Goal: Information Seeking & Learning: Learn about a topic

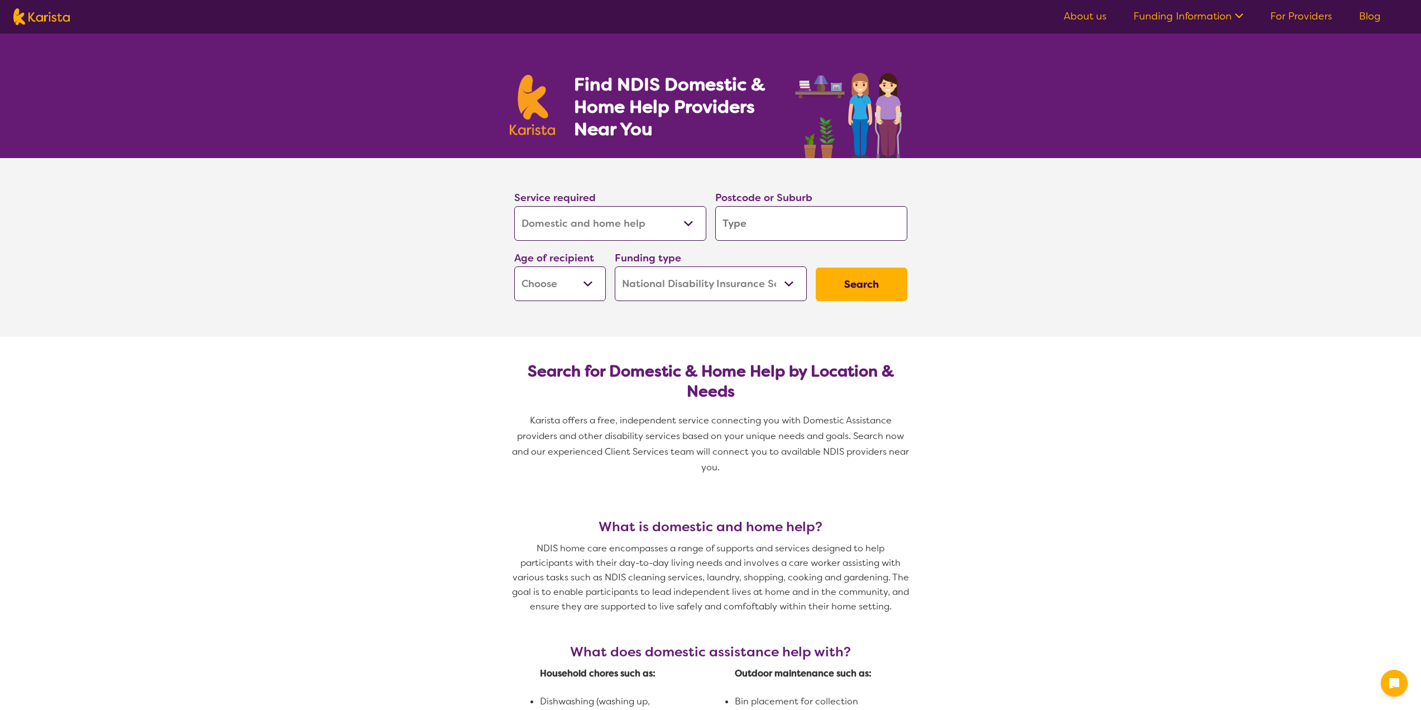
select select "Domestic and home help"
select select "NDIS"
select select "Domestic and home help"
select select "NDIS"
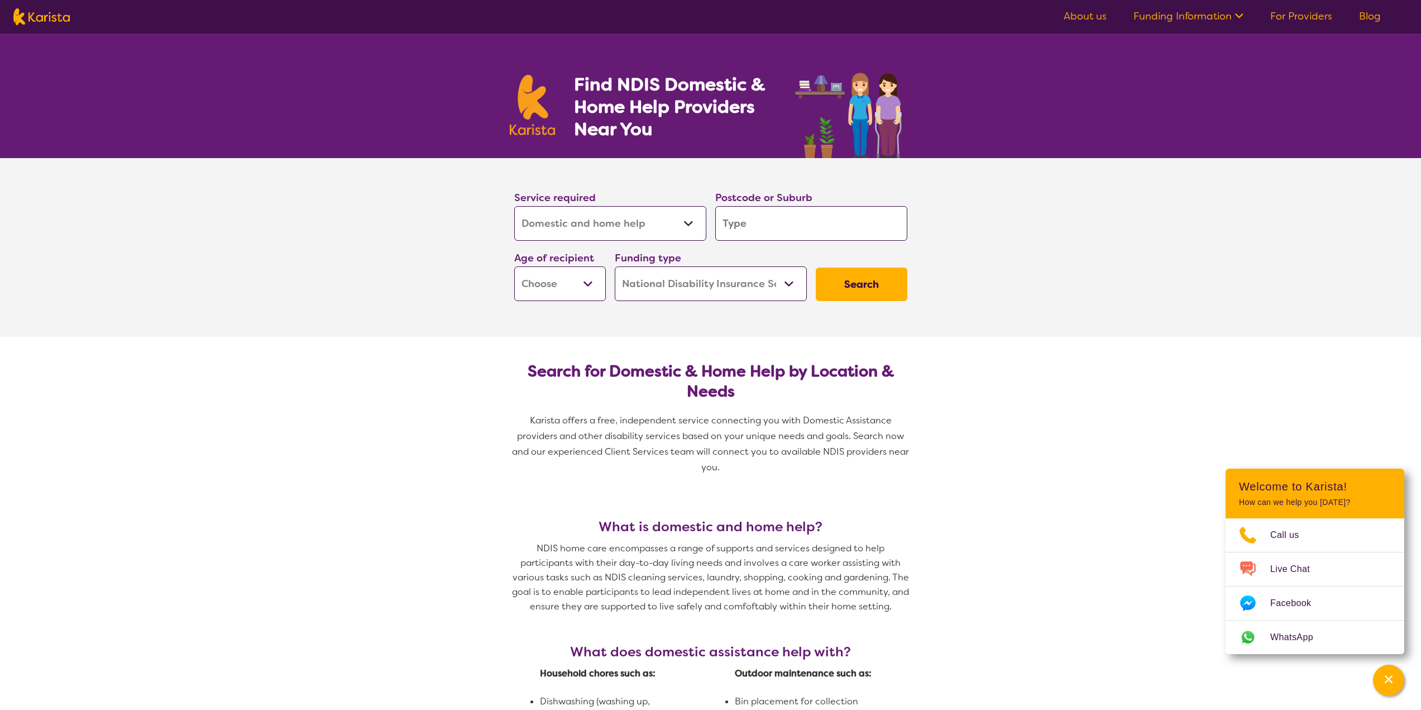
click at [773, 225] on input "search" at bounding box center [811, 223] width 192 height 35
click at [782, 233] on input "search" at bounding box center [811, 223] width 192 height 35
type input "2"
type input "27"
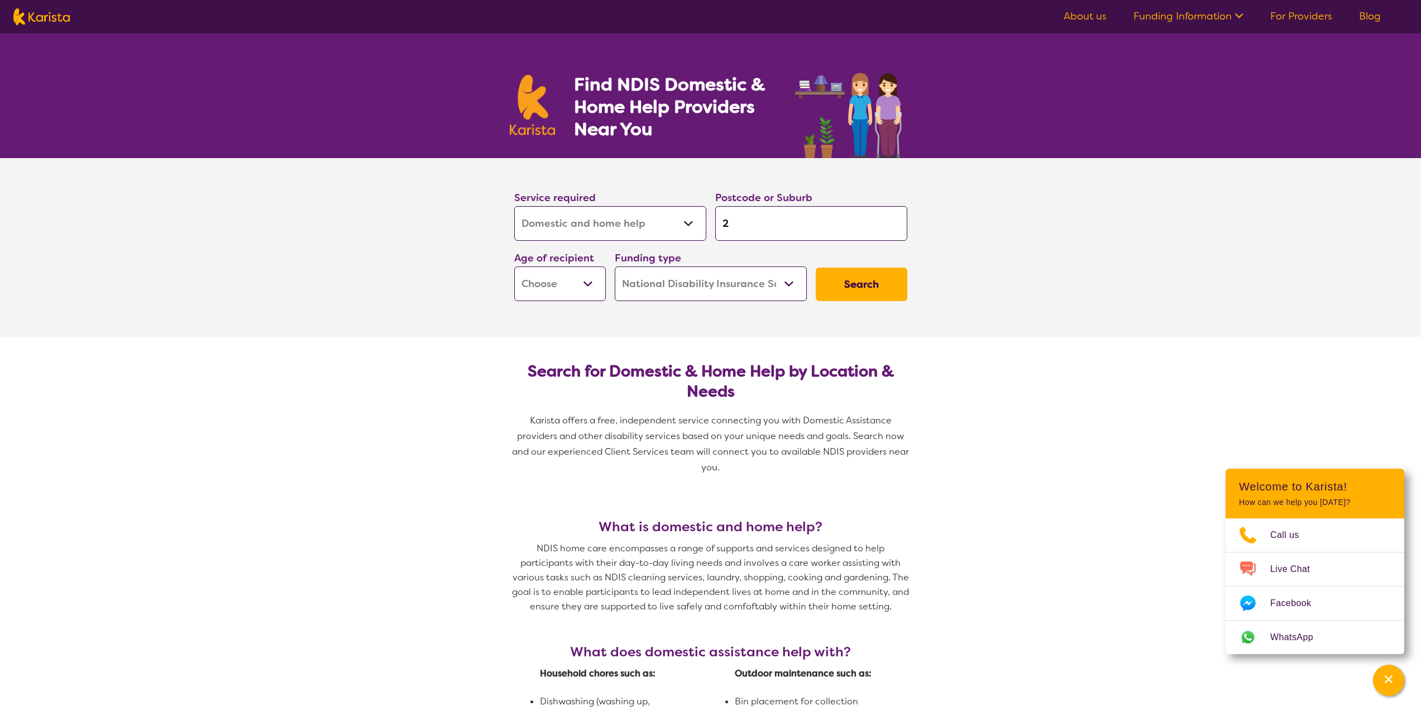
type input "27"
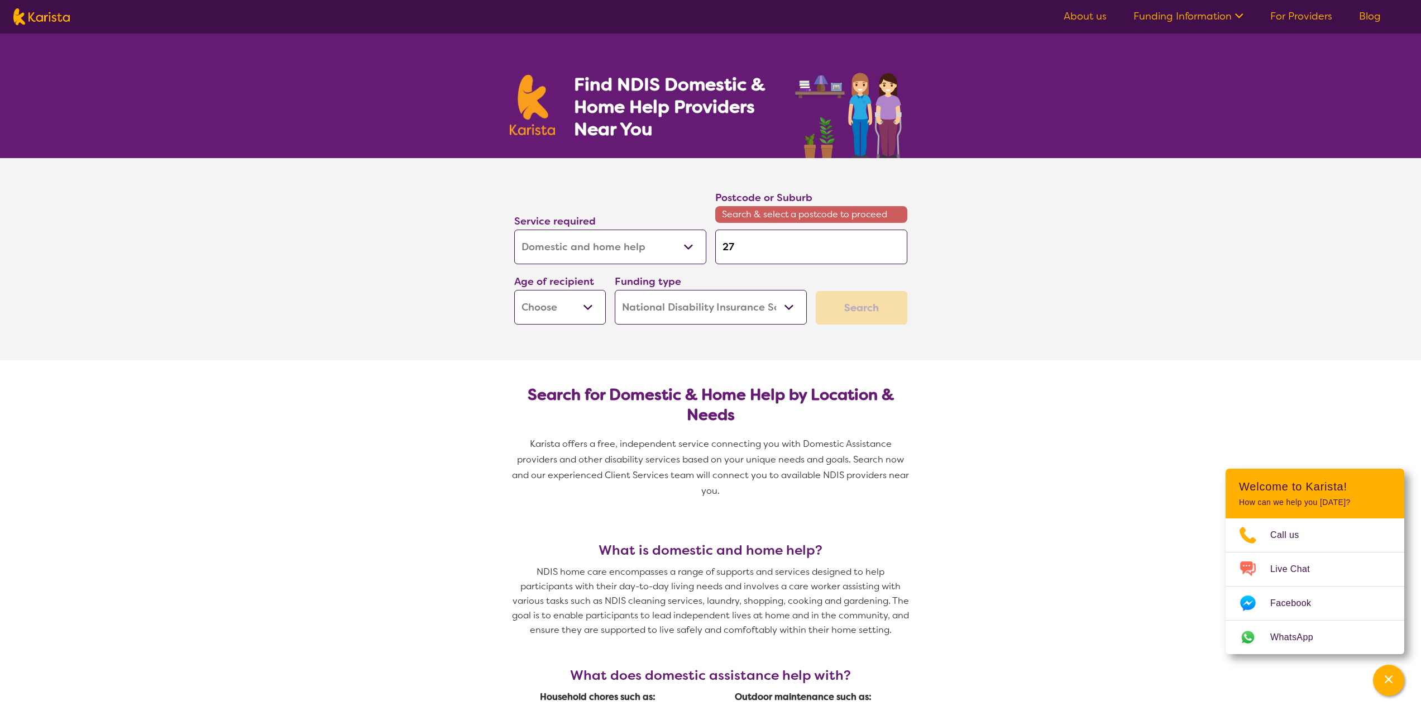
type input "275"
type input "2750"
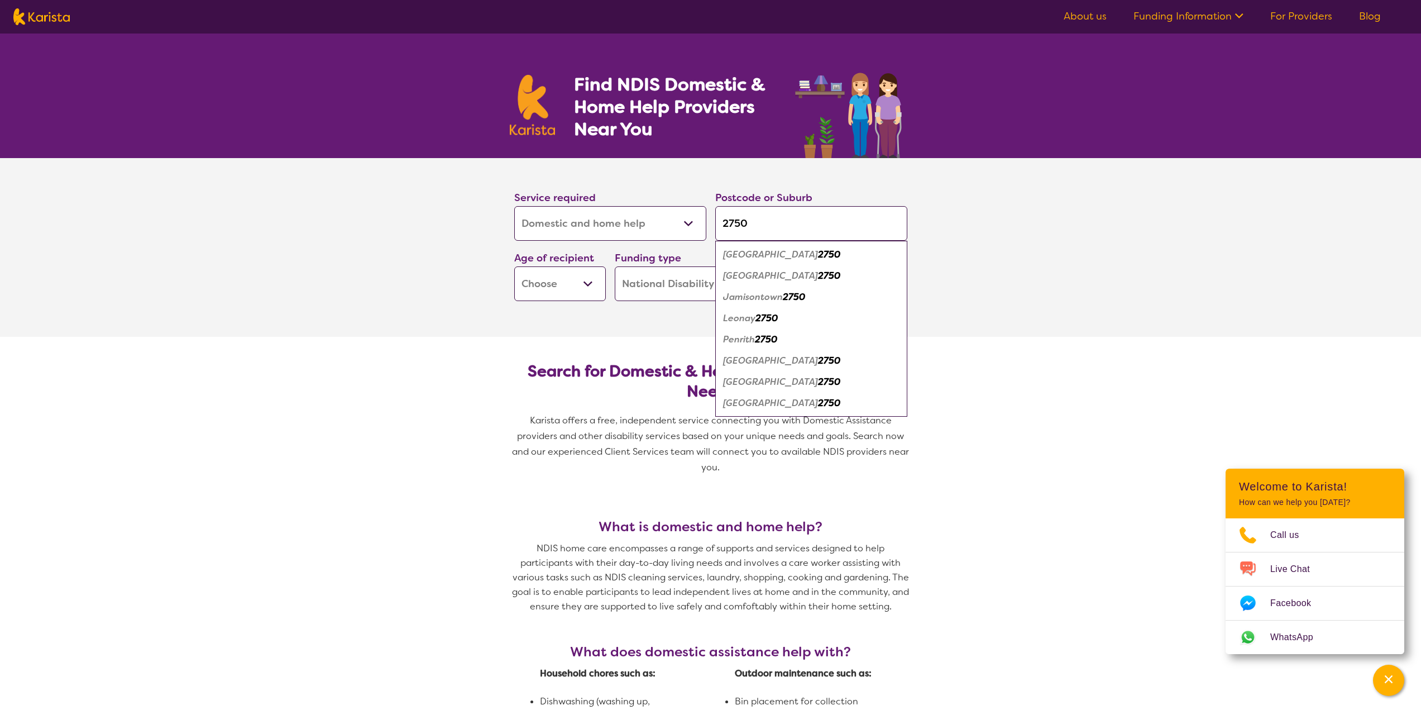
type input "2750"
click at [816, 267] on button "Search" at bounding box center [862, 284] width 92 height 34
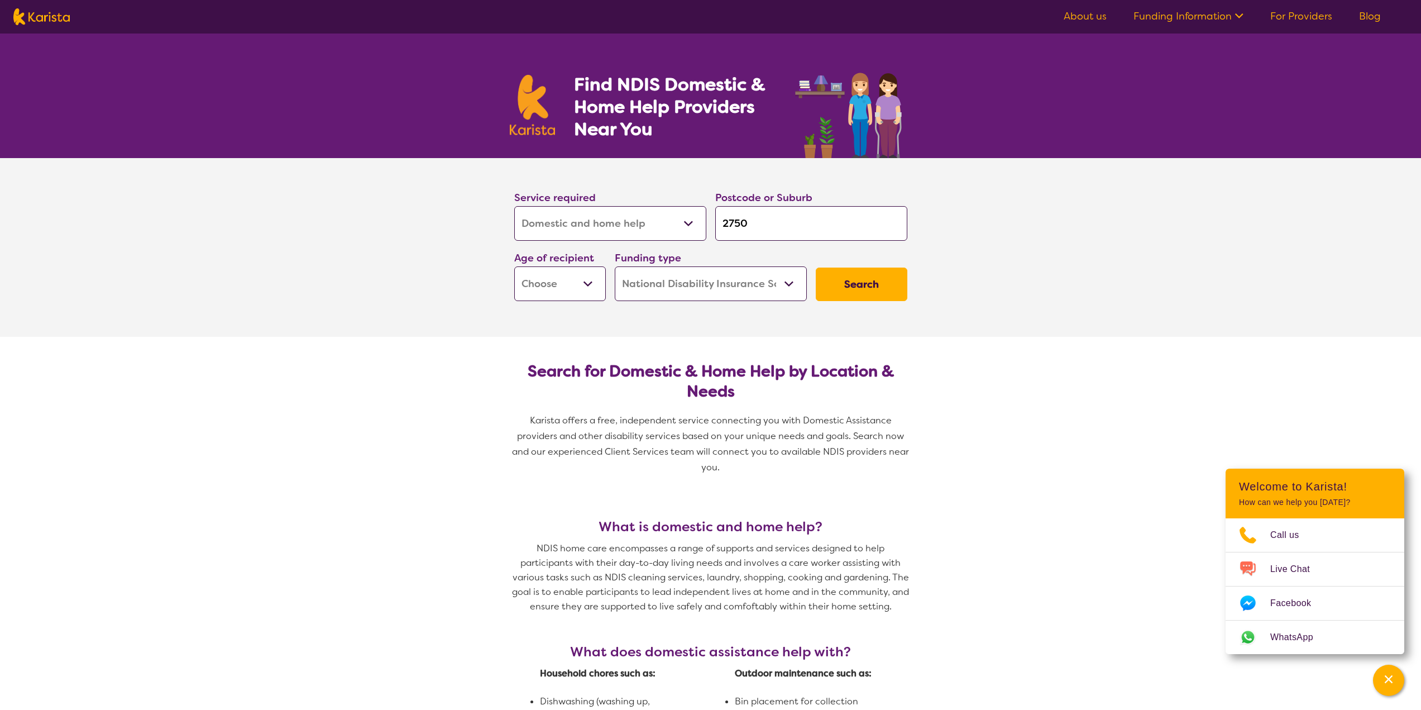
click at [864, 287] on button "Search" at bounding box center [862, 284] width 92 height 34
click at [585, 285] on select "Early Childhood - 0 to 9 Child - 10 to 11 Adolescent - 12 to 17 Adult - 18 to 6…" at bounding box center [560, 283] width 92 height 35
select select "AD"
click at [514, 266] on select "Early Childhood - 0 to 9 Child - 10 to 11 Adolescent - 12 to 17 Adult - 18 to 6…" at bounding box center [560, 283] width 92 height 35
select select "AD"
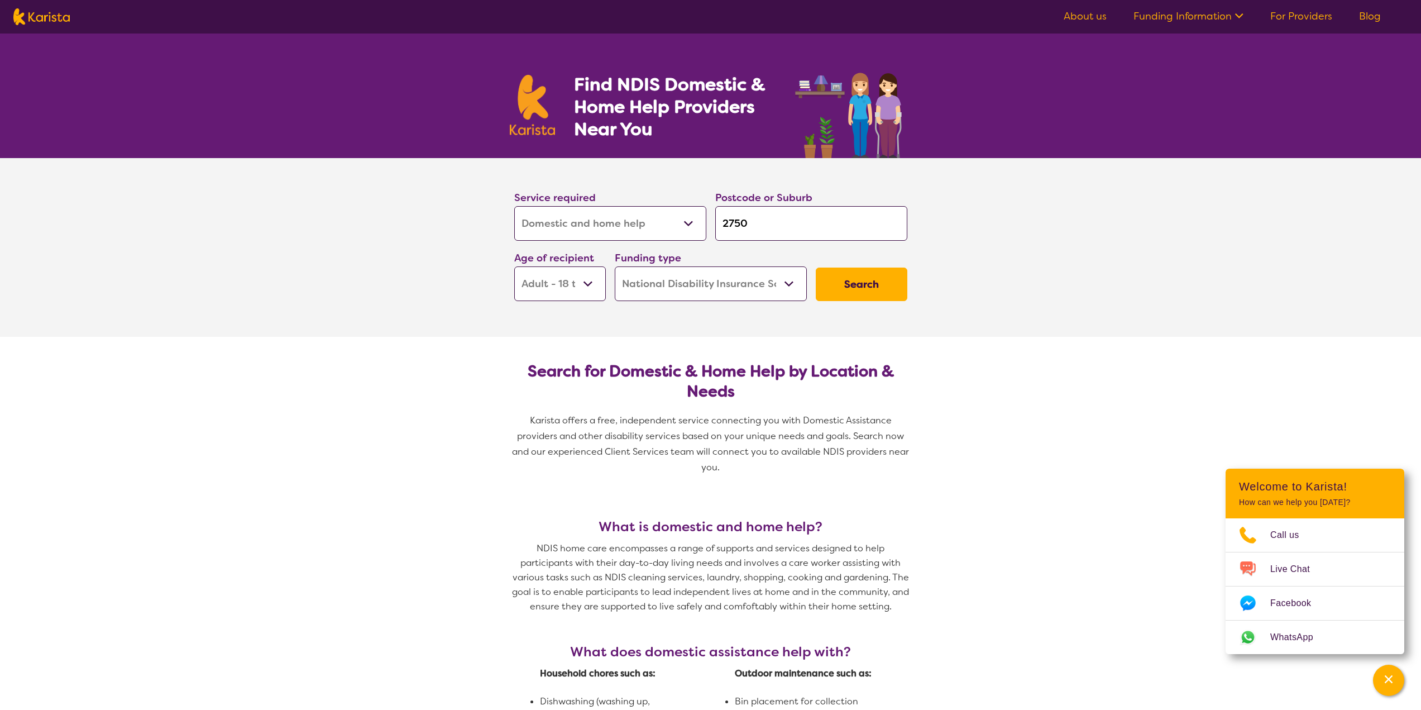
click at [851, 284] on button "Search" at bounding box center [862, 284] width 92 height 34
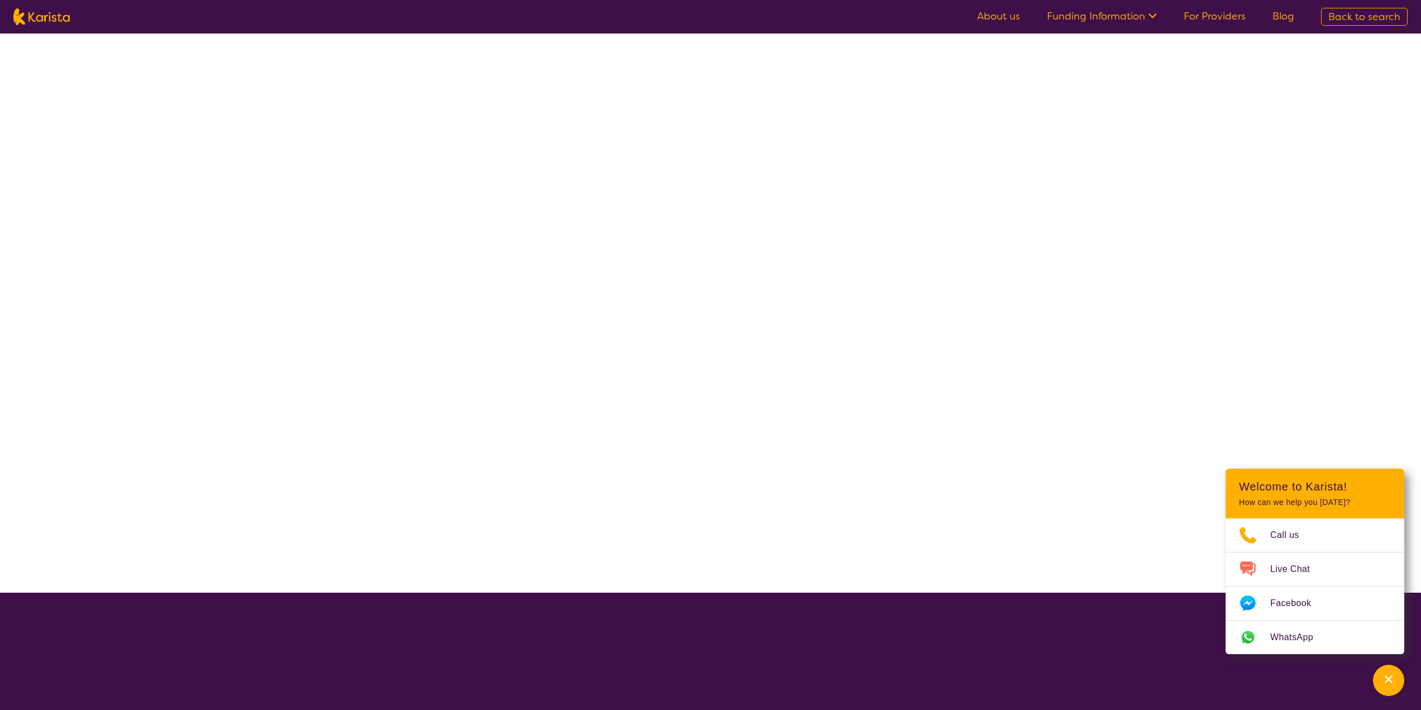
select select "Domestic and home help"
select select "AD"
select select "NDIS"
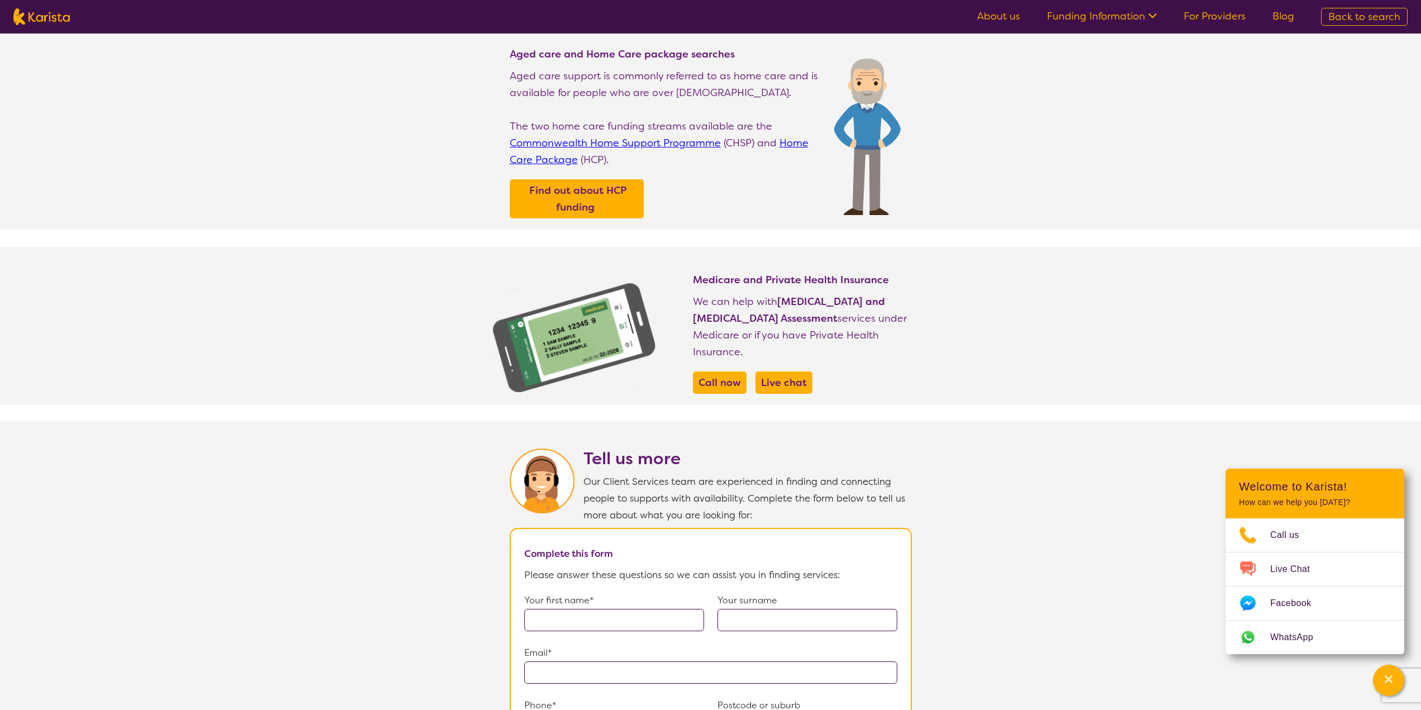
scroll to position [279, 0]
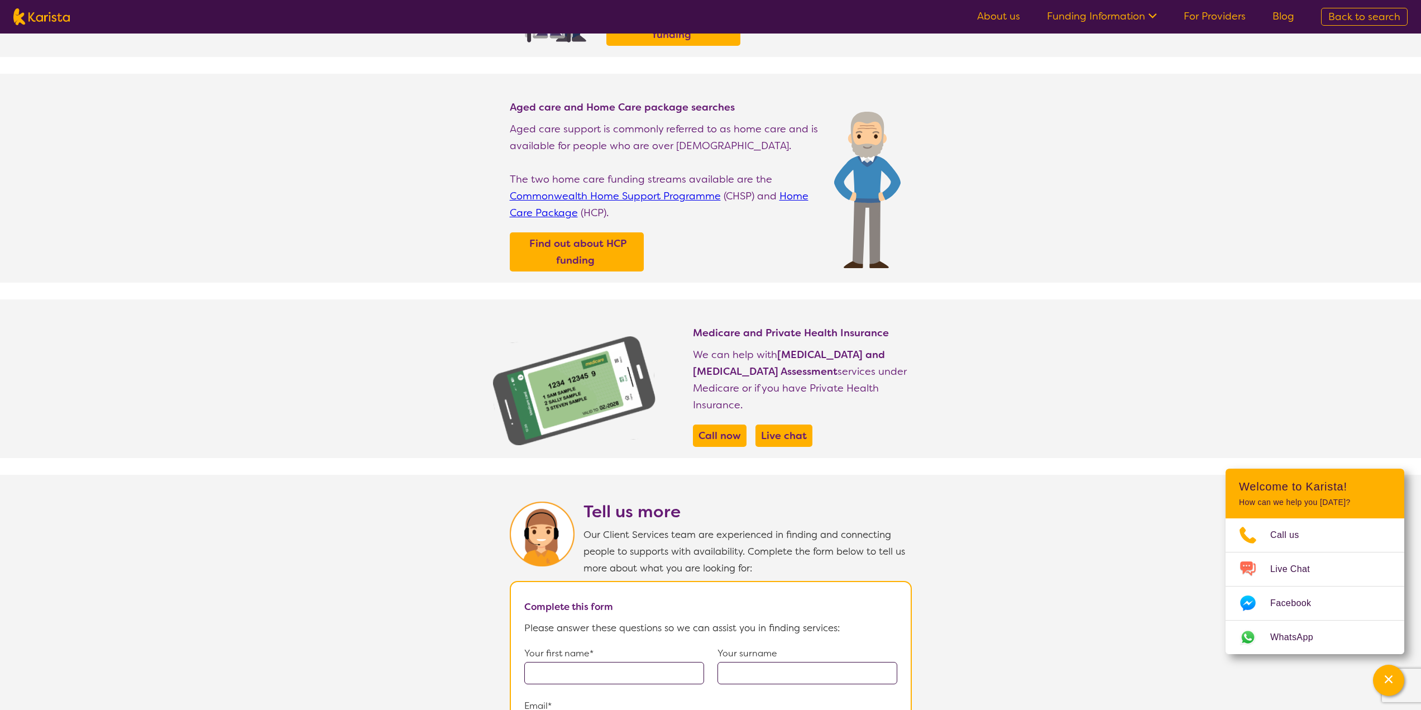
select select "Domestic and home help"
select select "AD"
select select "NDIS"
select select "Domestic and home help"
select select "AD"
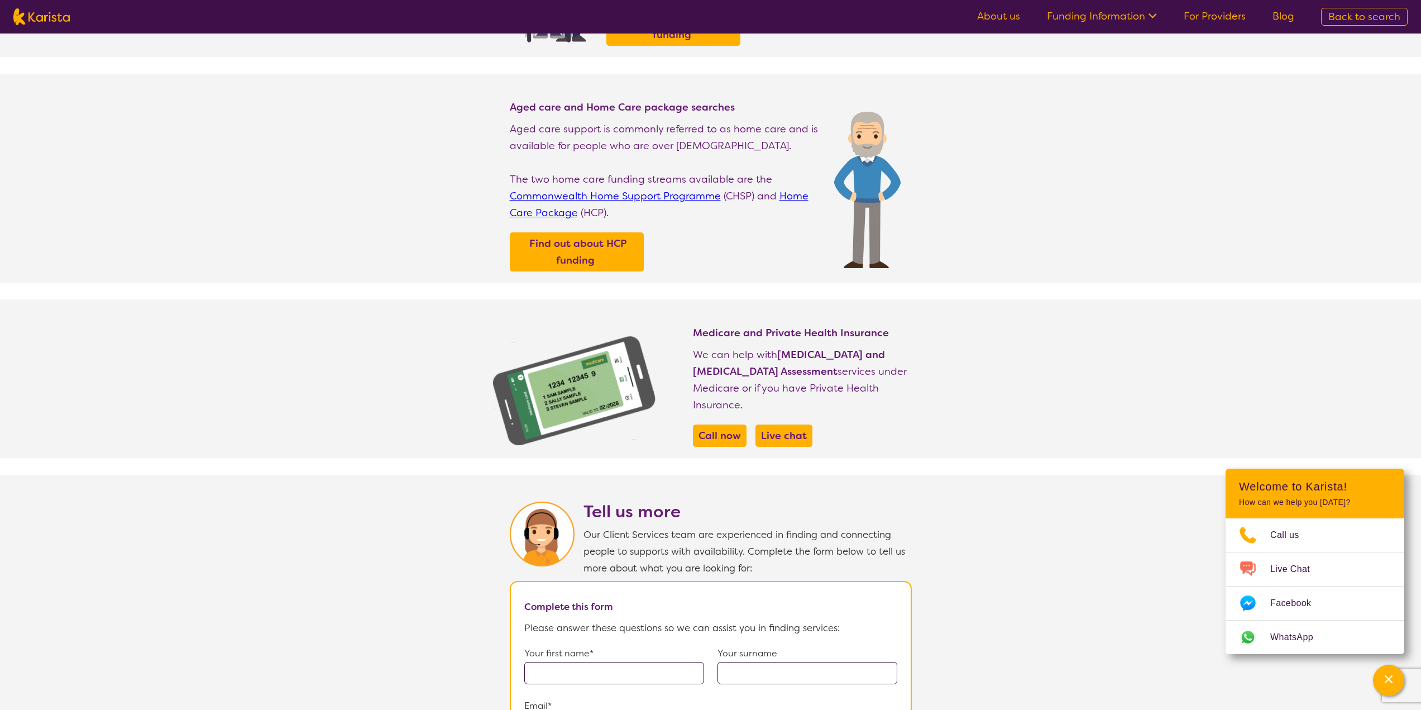
select select "NDIS"
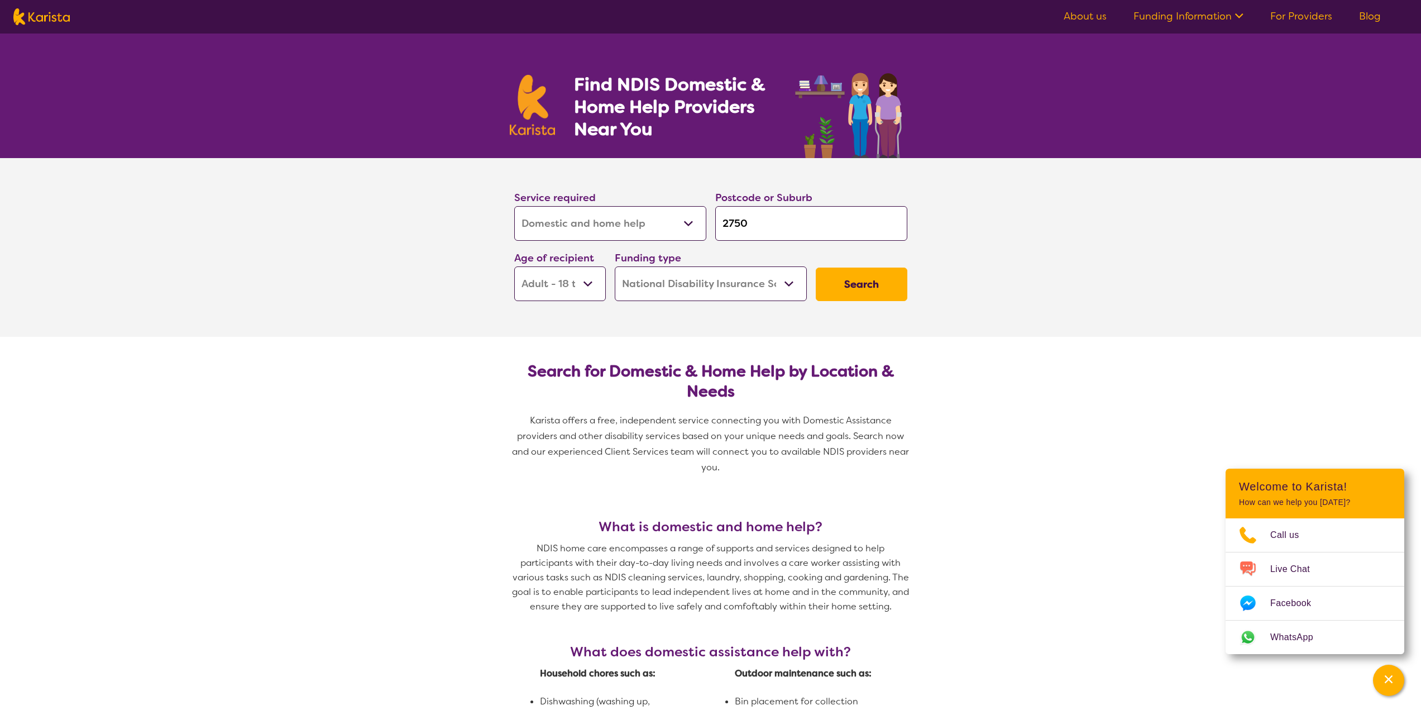
click at [679, 229] on select "Allied Health Assistant Assessment ([MEDICAL_DATA] or [MEDICAL_DATA]) Behaviour…" at bounding box center [610, 223] width 192 height 35
click at [732, 283] on select "Home Care Package (HCP) National Disability Insurance Scheme (NDIS) I don't know" at bounding box center [711, 283] width 192 height 35
click at [732, 282] on select "Home Care Package (HCP) National Disability Insurance Scheme (NDIS) I don't know" at bounding box center [711, 283] width 192 height 35
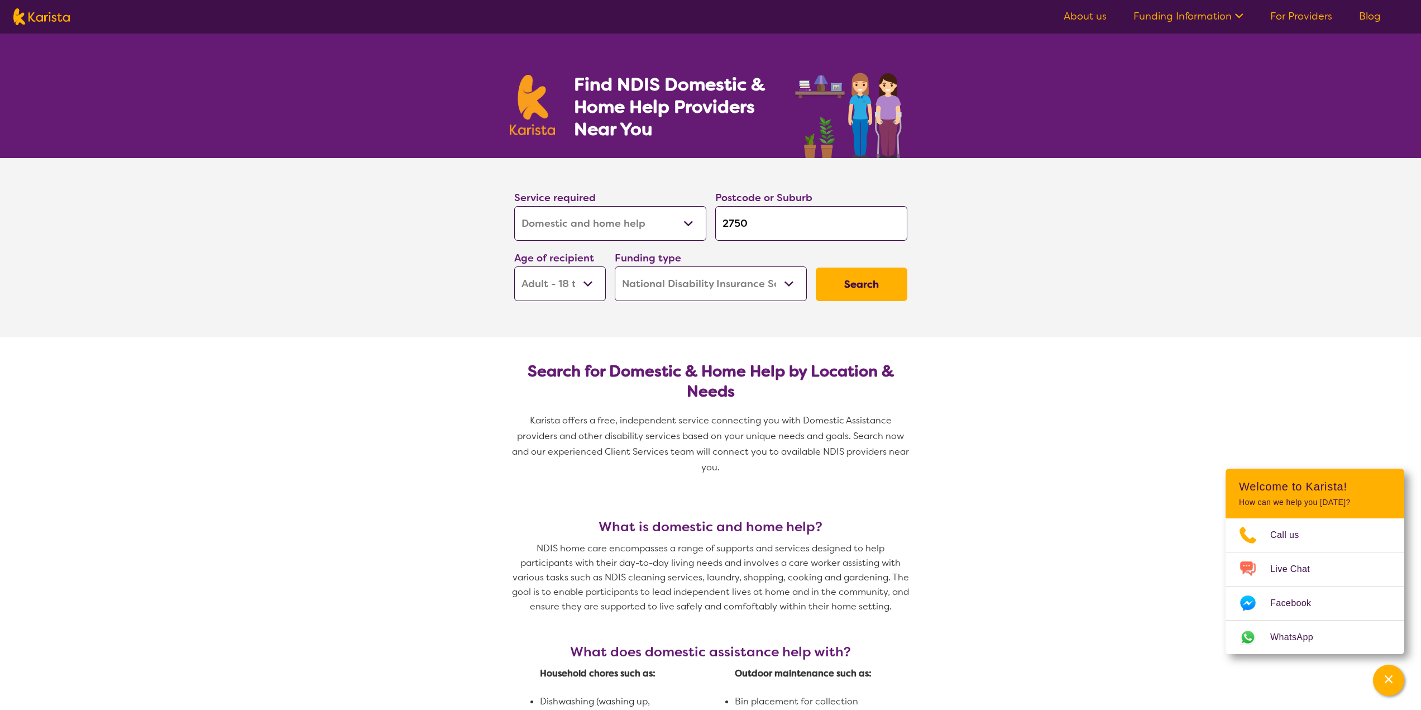
click at [882, 280] on button "Search" at bounding box center [862, 284] width 92 height 34
select select "Domestic and home help"
select select "AD"
select select "NDIS"
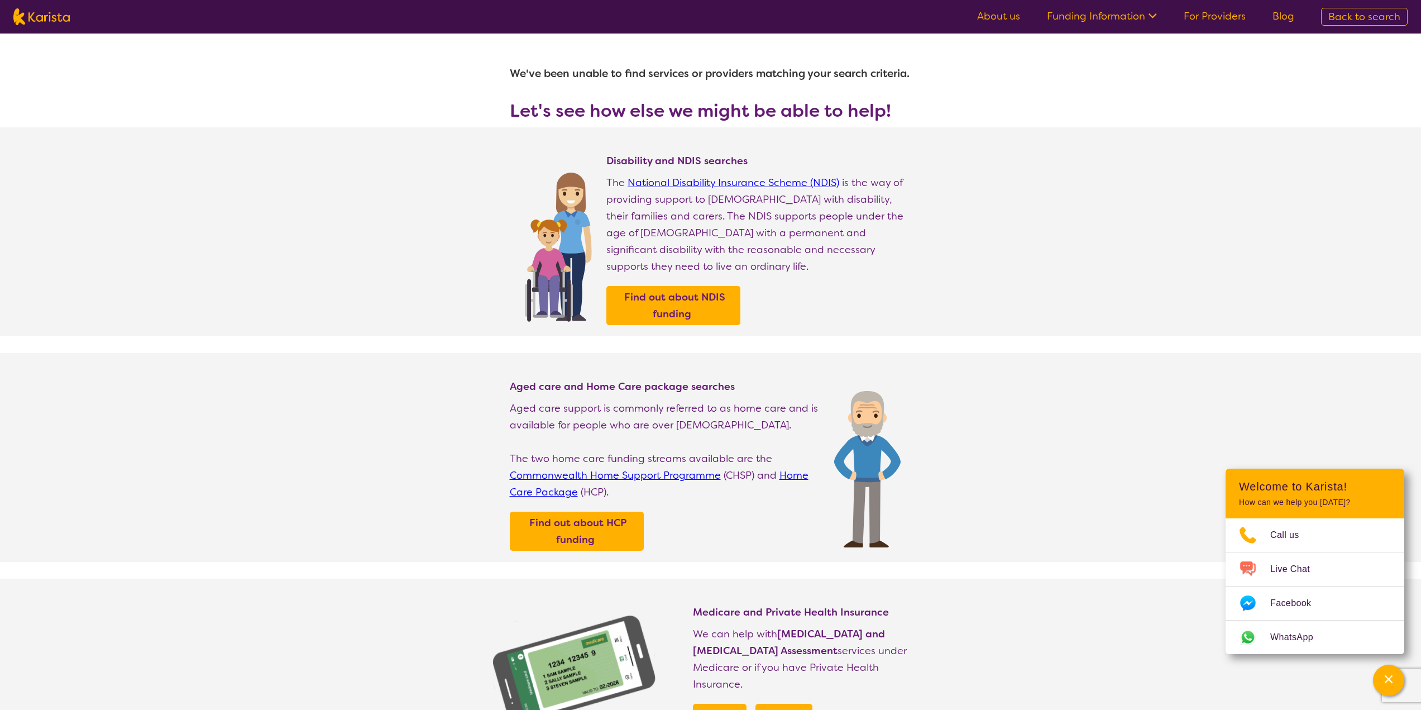
select select "Domestic and home help"
select select "AD"
select select "NDIS"
select select "Domestic and home help"
select select "AD"
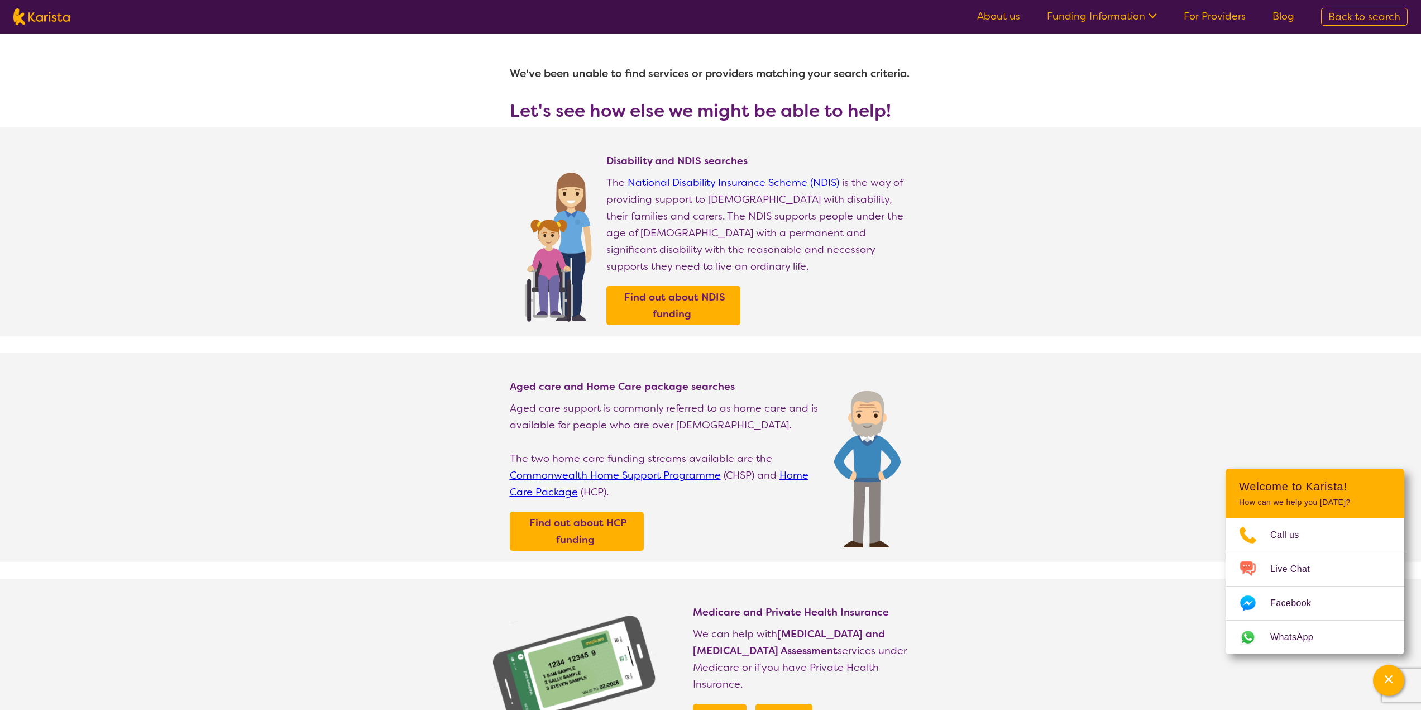
select select "NDIS"
